Goal: Complete application form: Complete application form

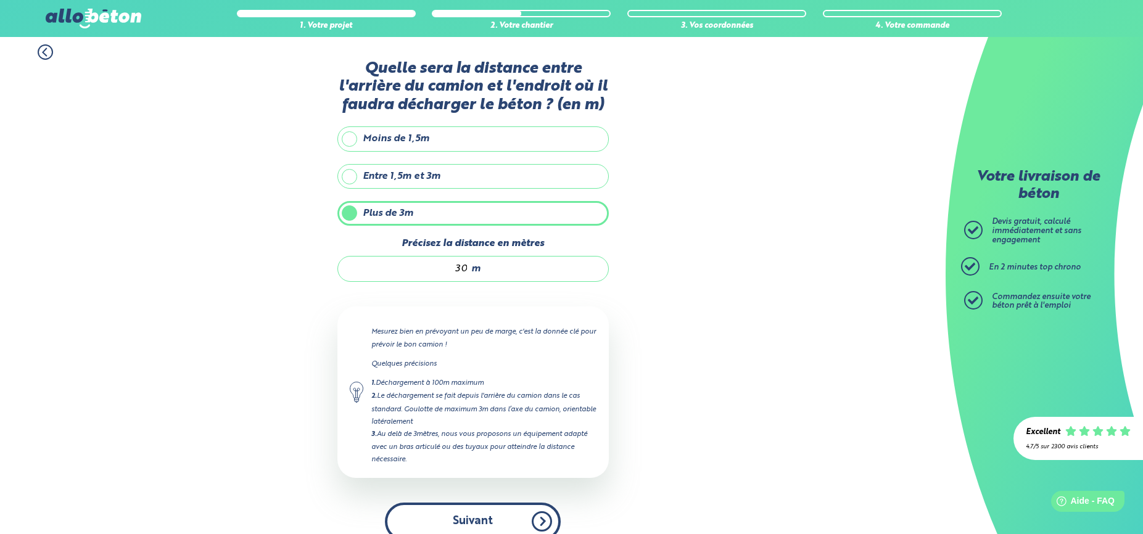
click at [489, 514] on button "Suivant" at bounding box center [473, 522] width 176 height 38
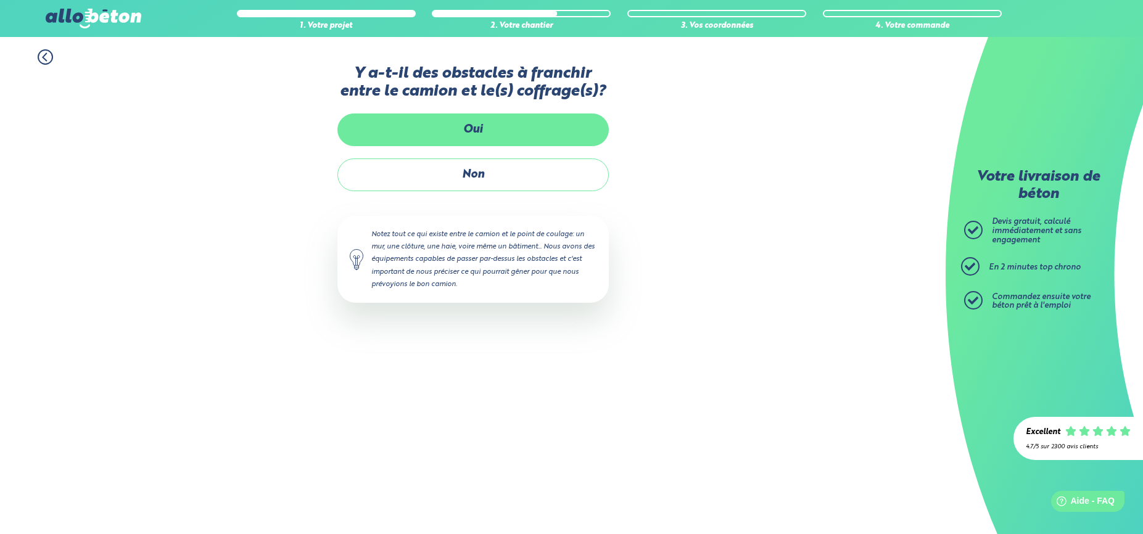
click at [479, 129] on label "Oui" at bounding box center [472, 129] width 271 height 33
click at [0, 0] on input "Oui" at bounding box center [0, 0] width 0 height 0
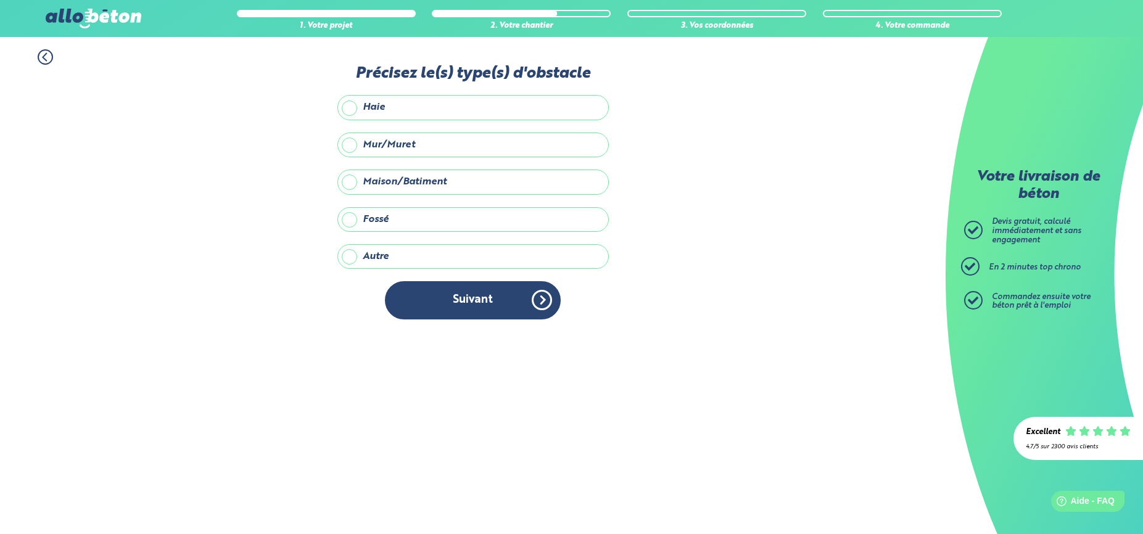
click at [383, 184] on label "Maison/Batiment" at bounding box center [472, 182] width 271 height 25
click at [0, 0] on input "Maison/Batiment" at bounding box center [0, 0] width 0 height 0
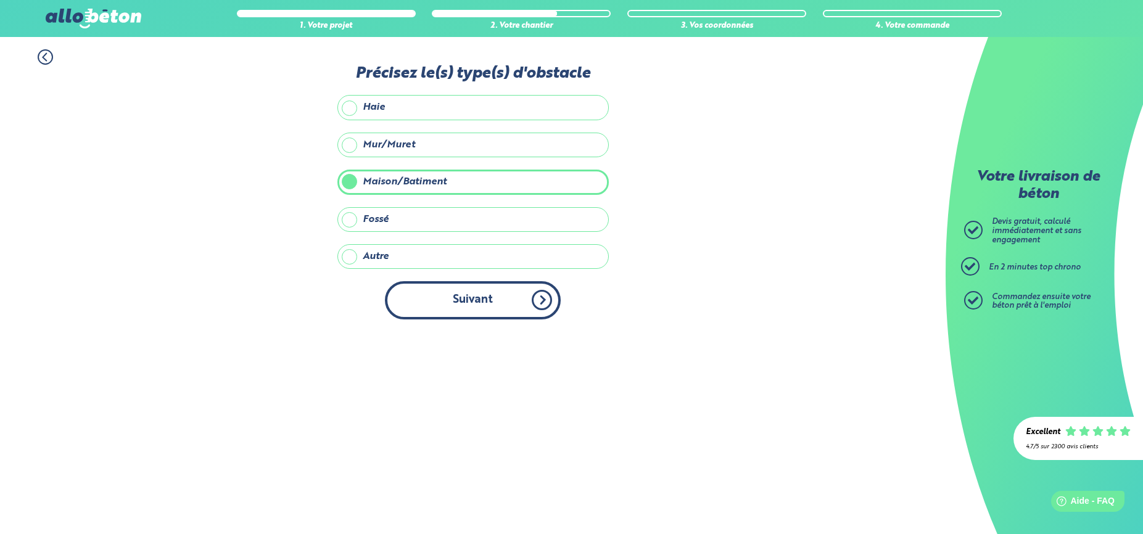
click at [464, 298] on button "Suivant" at bounding box center [473, 300] width 176 height 38
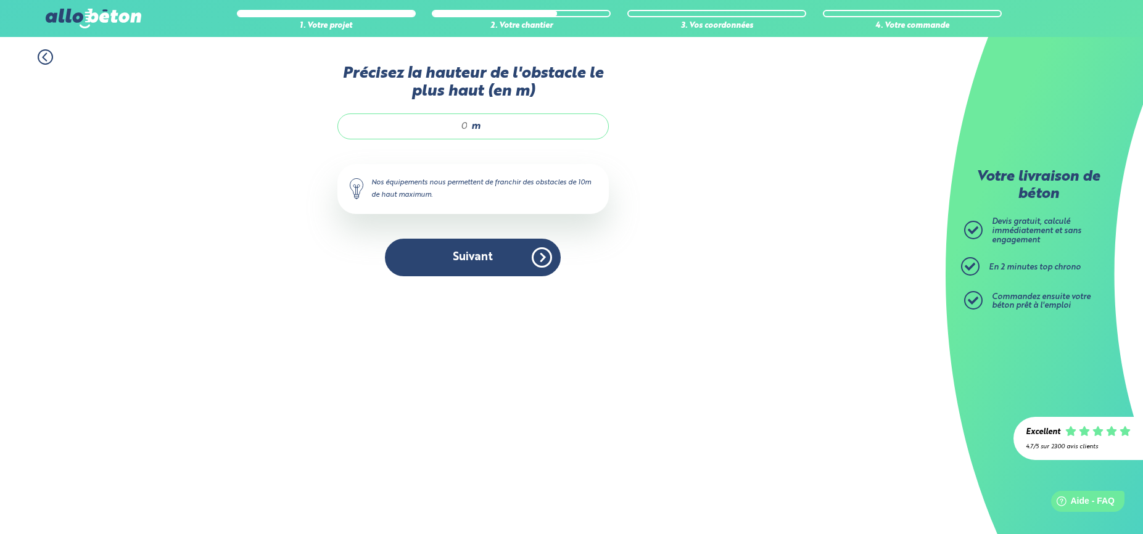
click at [458, 125] on input "Précisez la hauteur de l'obstacle le plus haut (en m)" at bounding box center [409, 126] width 118 height 12
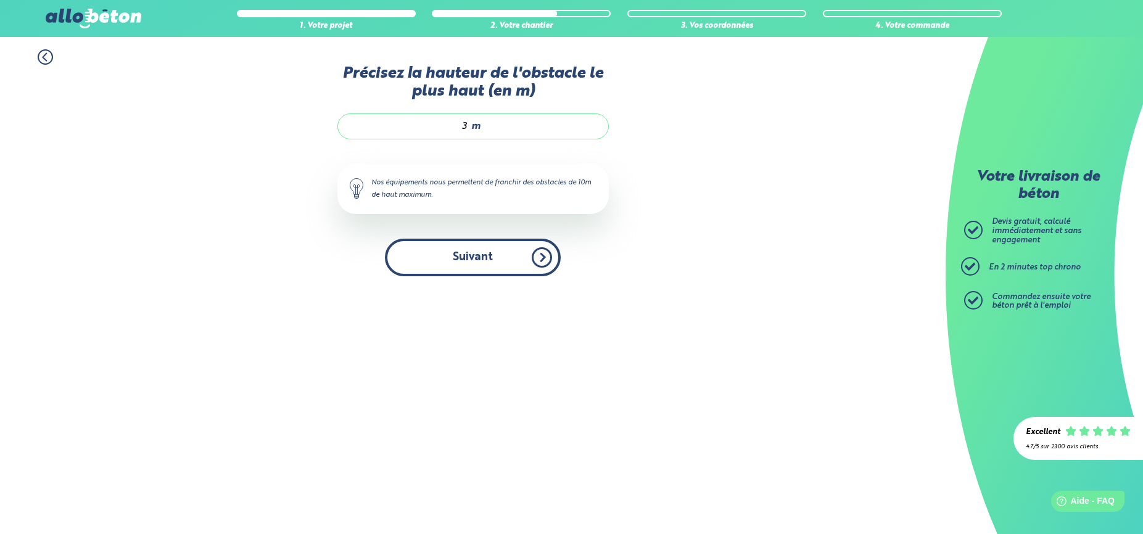
type input "3"
click at [474, 255] on button "Suivant" at bounding box center [473, 258] width 176 height 38
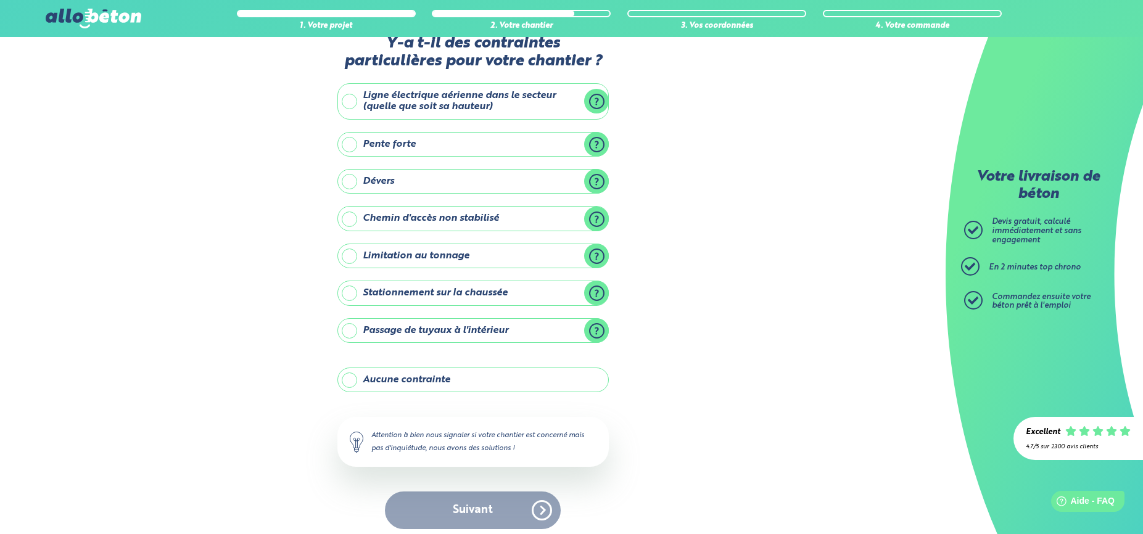
scroll to position [38, 0]
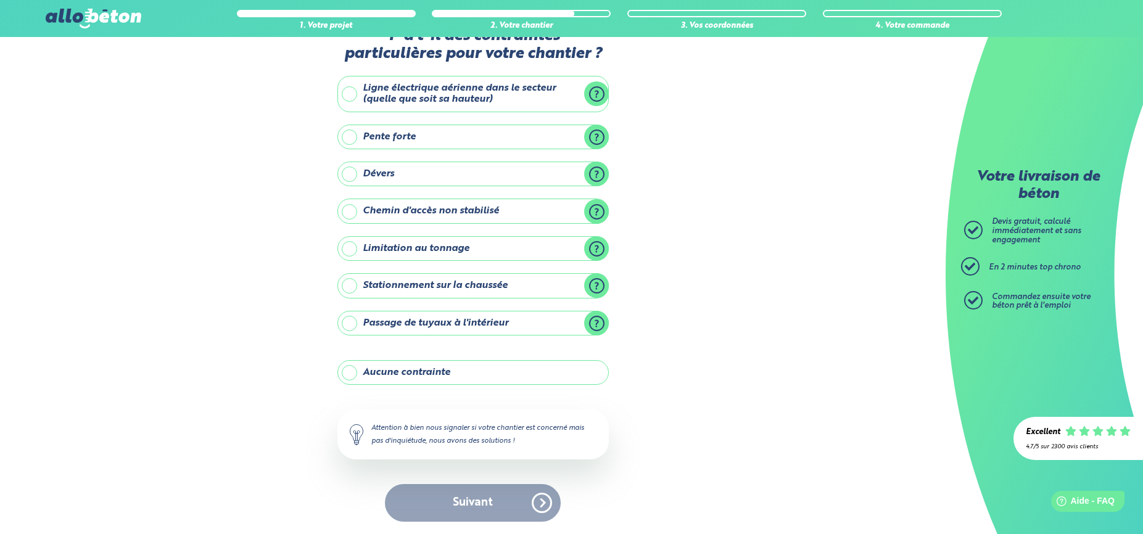
click at [355, 374] on label "Aucune contrainte" at bounding box center [472, 372] width 271 height 25
click at [0, 0] on input "Aucune contrainte" at bounding box center [0, 0] width 0 height 0
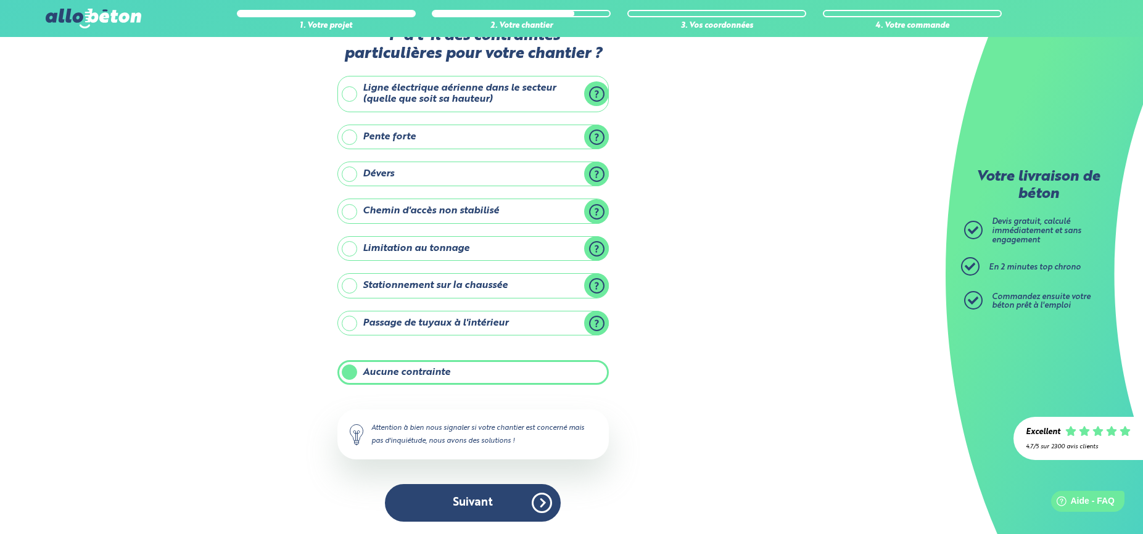
click at [482, 500] on button "Suivant" at bounding box center [473, 503] width 176 height 38
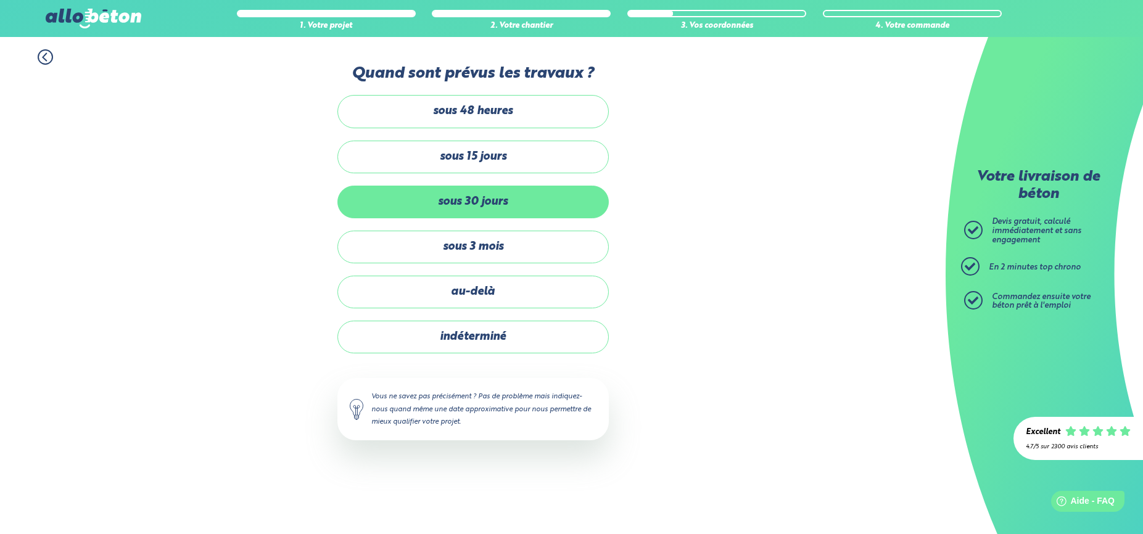
click at [482, 197] on label "sous 30 jours" at bounding box center [472, 202] width 271 height 33
click at [0, 0] on input "sous 30 jours" at bounding box center [0, 0] width 0 height 0
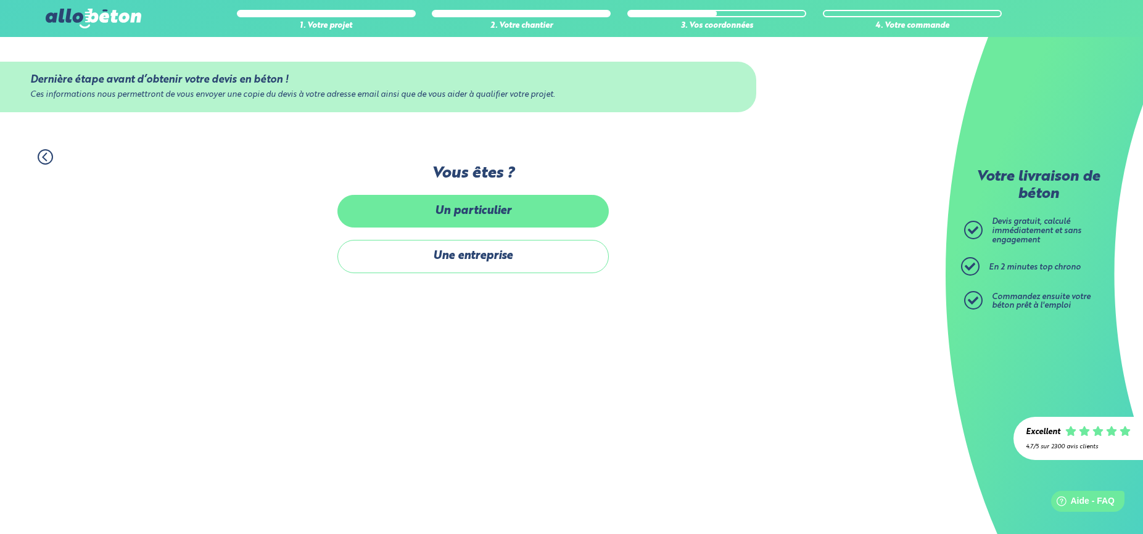
click at [495, 200] on label "Un particulier" at bounding box center [472, 211] width 271 height 33
click at [0, 0] on input "Un particulier" at bounding box center [0, 0] width 0 height 0
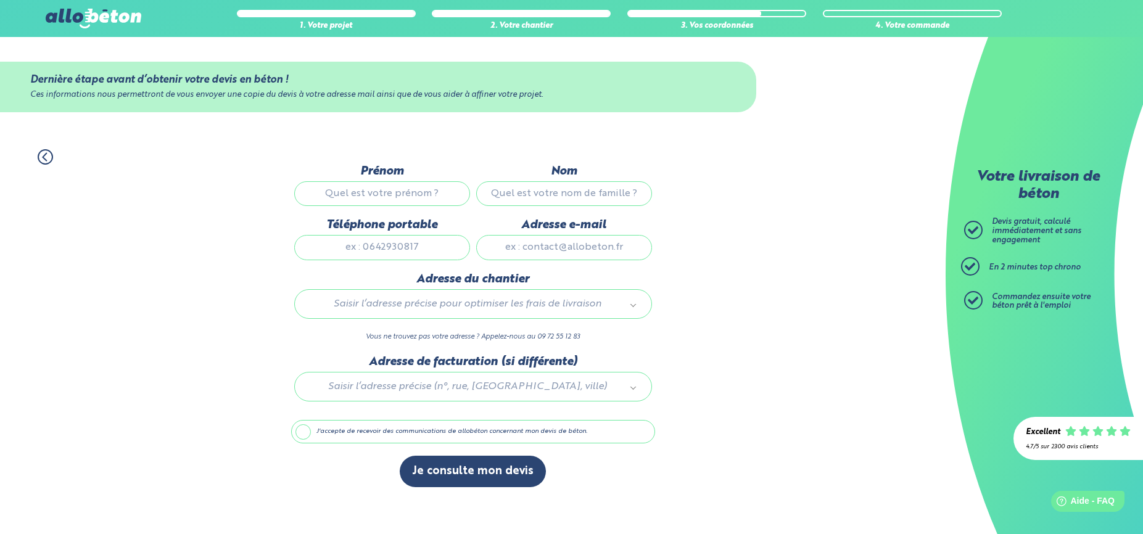
click at [409, 189] on input "Prénom" at bounding box center [382, 193] width 176 height 25
type input "[PERSON_NAME]"
type input "FOUCHER"
type input "0672702725"
type input "[EMAIL_ADDRESS][DOMAIN_NAME]"
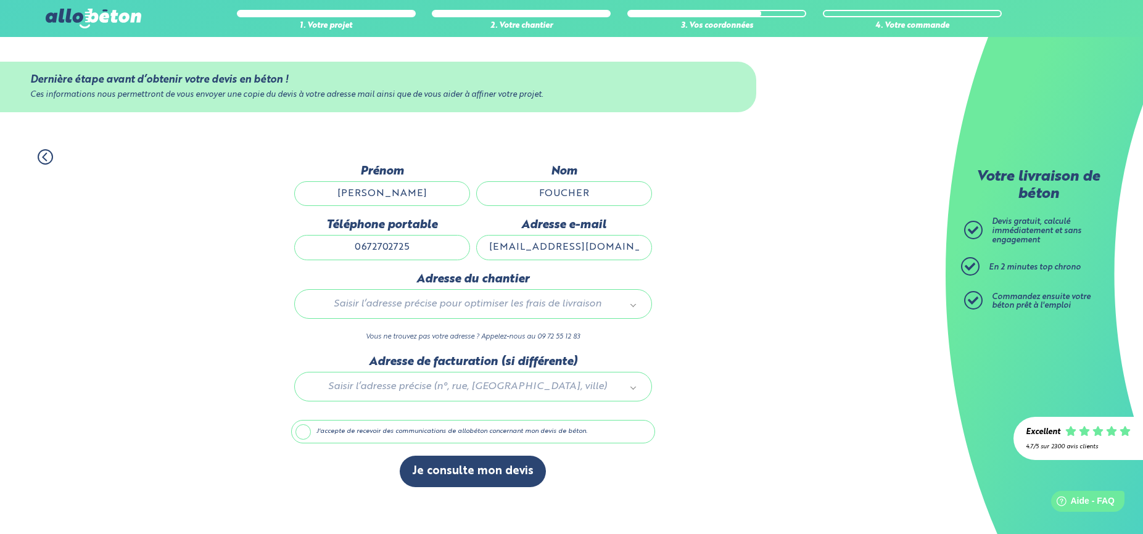
type input "[STREET_ADDRESS][PERSON_NAME]"
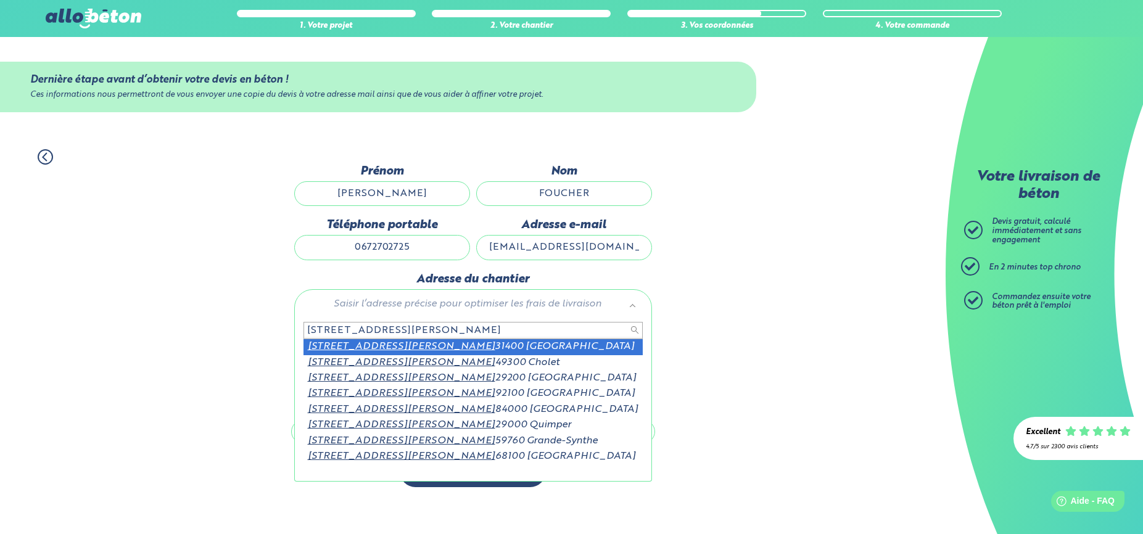
click at [372, 331] on input "[STREET_ADDRESS][PERSON_NAME]" at bounding box center [472, 330] width 339 height 17
click at [442, 332] on input "[STREET_ADDRESS][PERSON_NAME]" at bounding box center [472, 330] width 339 height 17
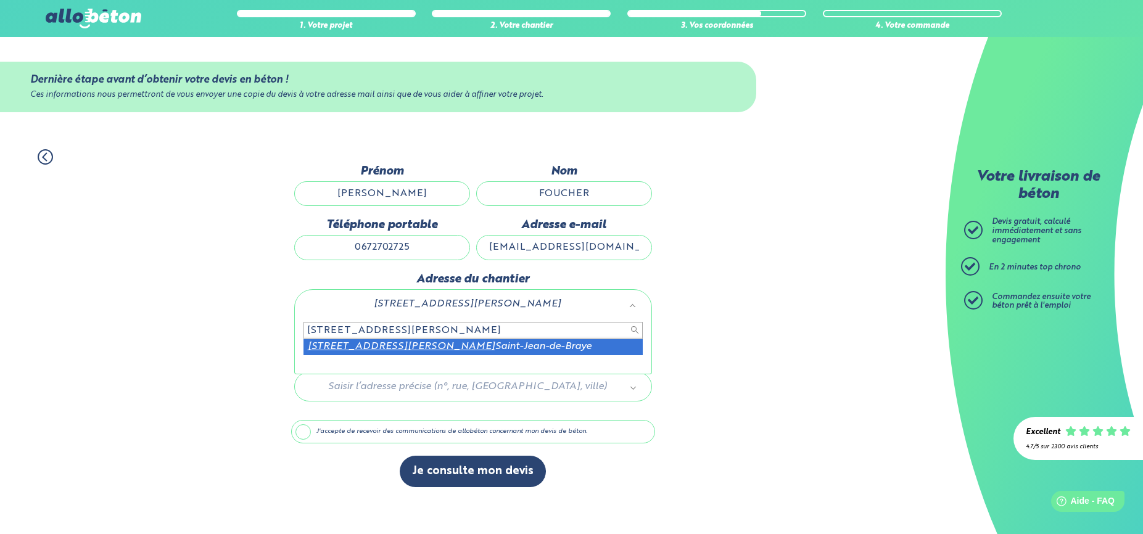
type input "[STREET_ADDRESS][PERSON_NAME]"
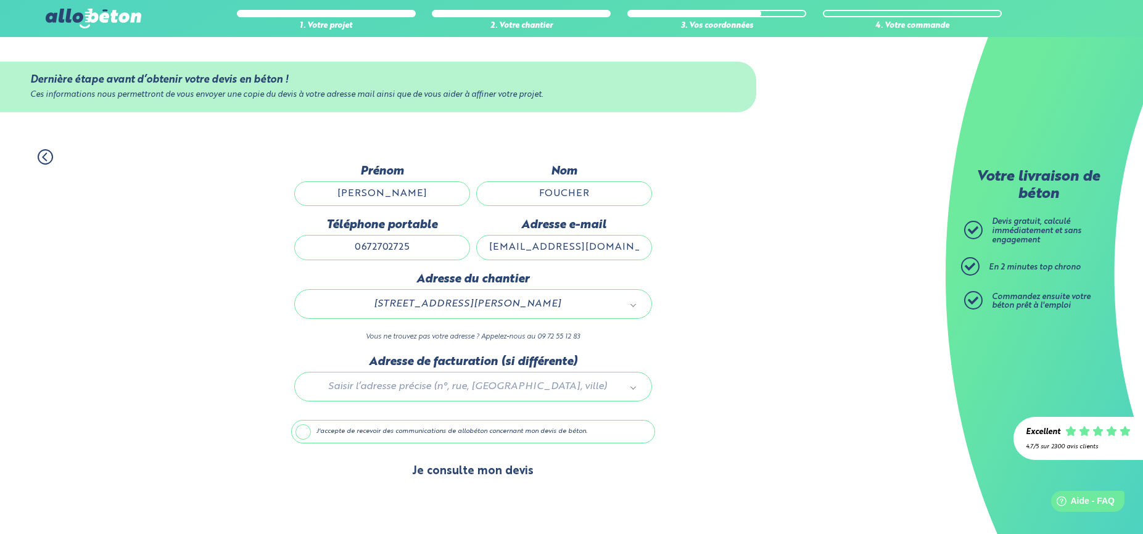
click at [505, 465] on button "Je consulte mon devis" at bounding box center [473, 471] width 146 height 31
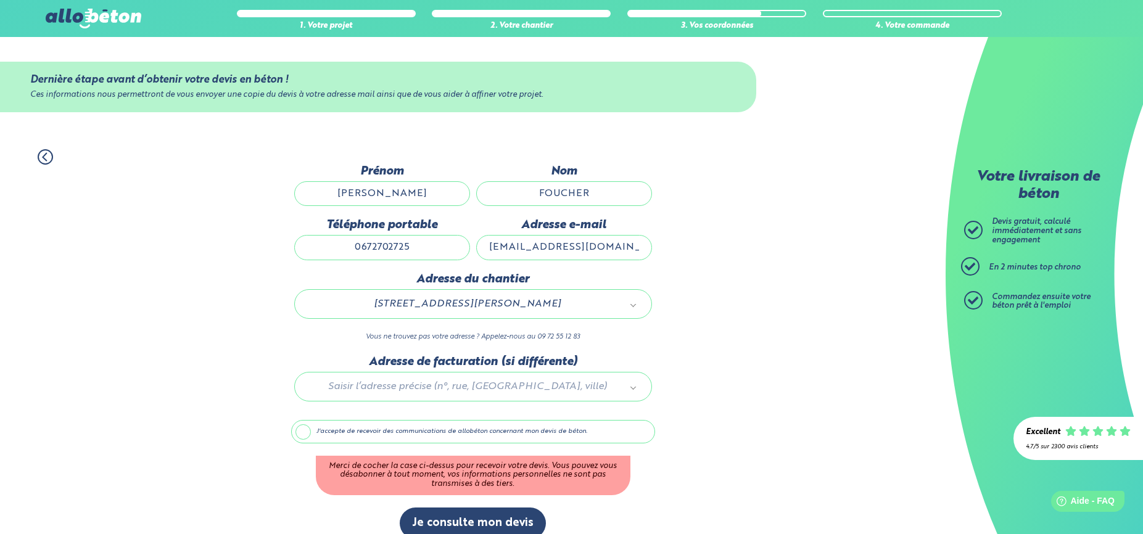
click at [305, 432] on label "J'accepte de recevoir des communications de allobéton concernant mon devis de b…" at bounding box center [473, 431] width 364 height 23
click at [0, 0] on input "J'accepte de recevoir des communications de allobéton concernant mon devis de b…" at bounding box center [0, 0] width 0 height 0
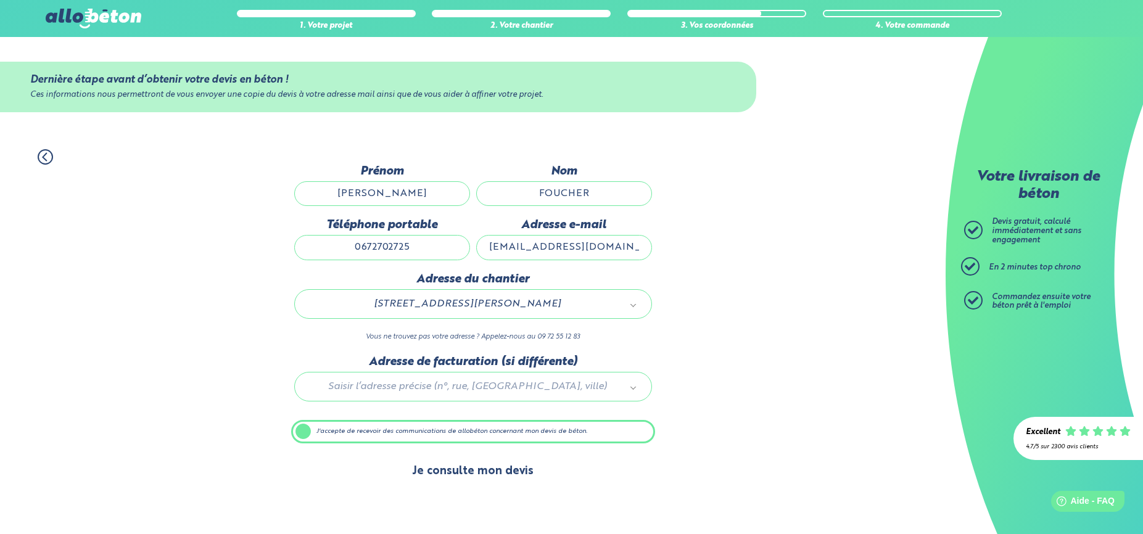
click at [450, 477] on button "Je consulte mon devis" at bounding box center [473, 471] width 146 height 31
